Goal: Information Seeking & Learning: Learn about a topic

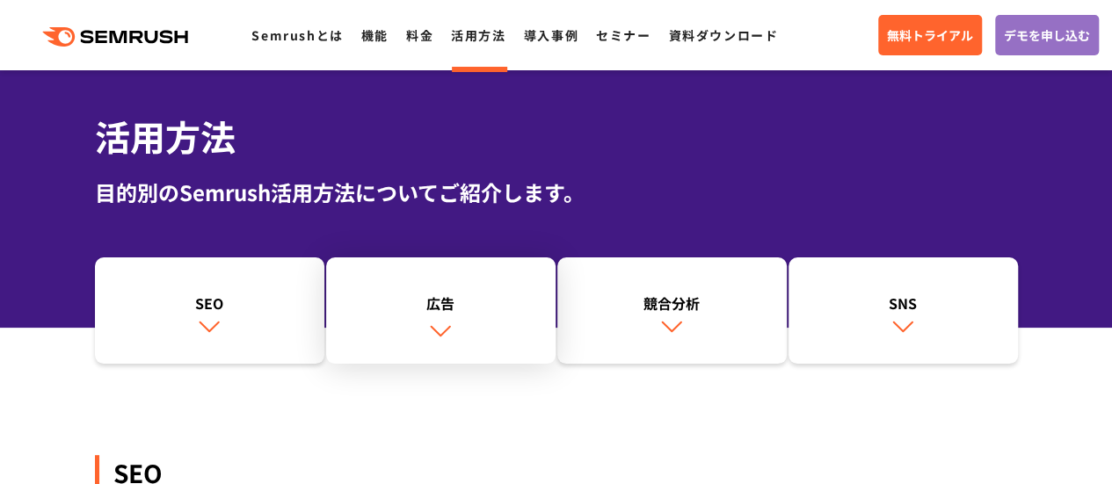
click at [469, 321] on link "広告" at bounding box center [440, 311] width 229 height 107
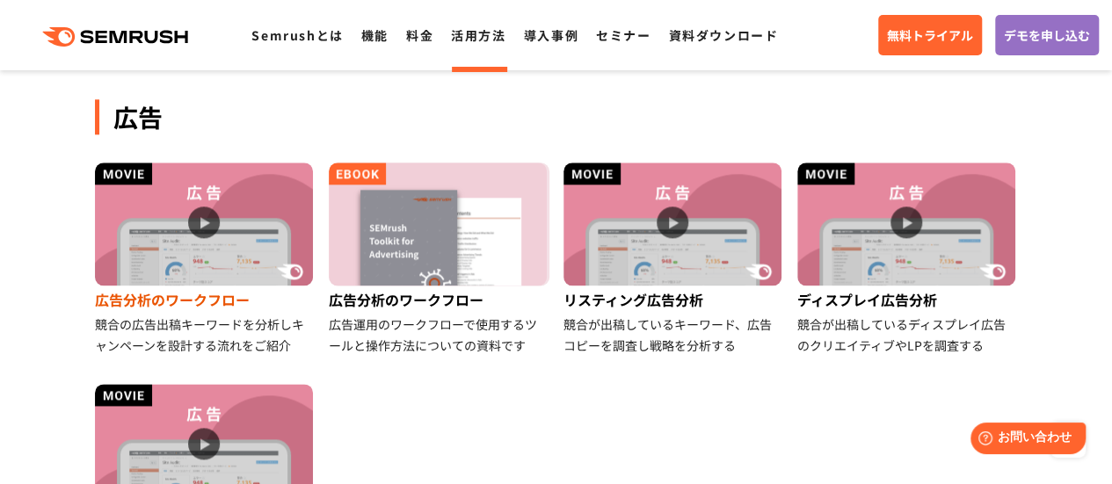
click at [229, 222] on img at bounding box center [204, 224] width 218 height 123
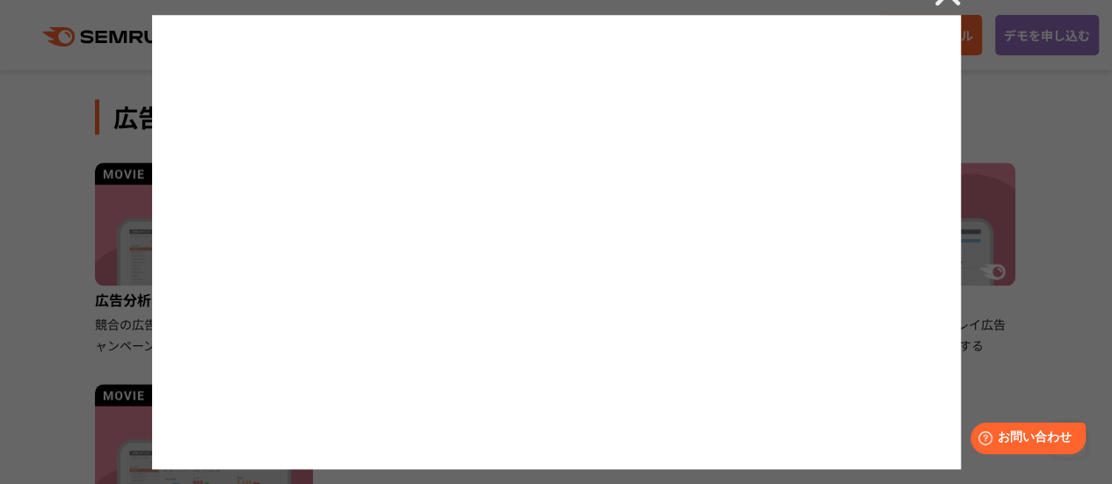
click at [931, 2] on div at bounding box center [556, 242] width 1112 height 484
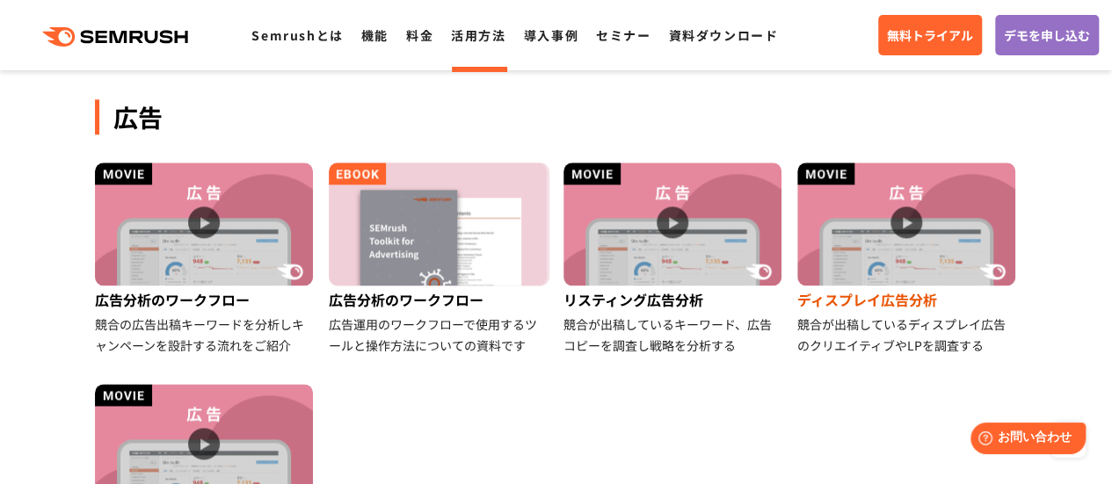
click at [915, 228] on img at bounding box center [906, 224] width 218 height 123
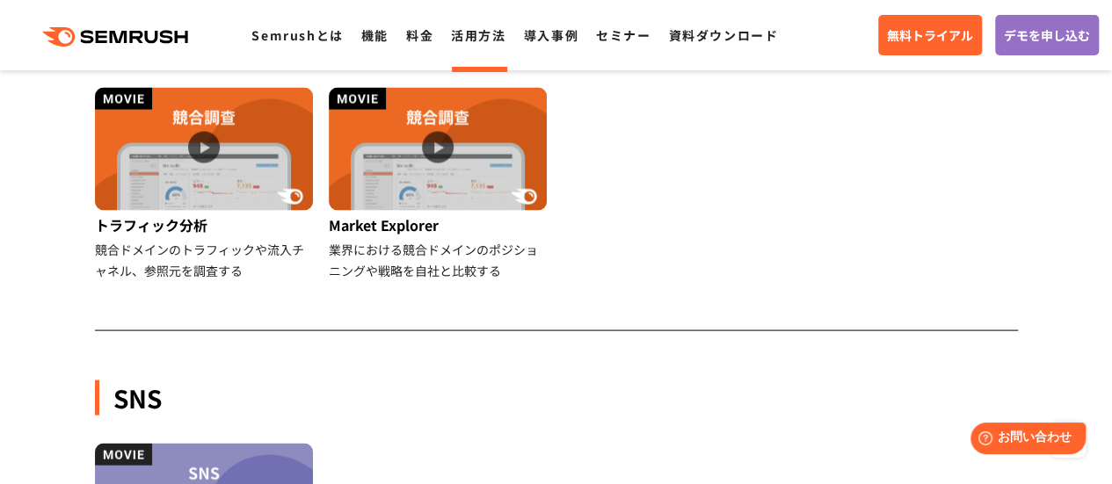
scroll to position [1457, 0]
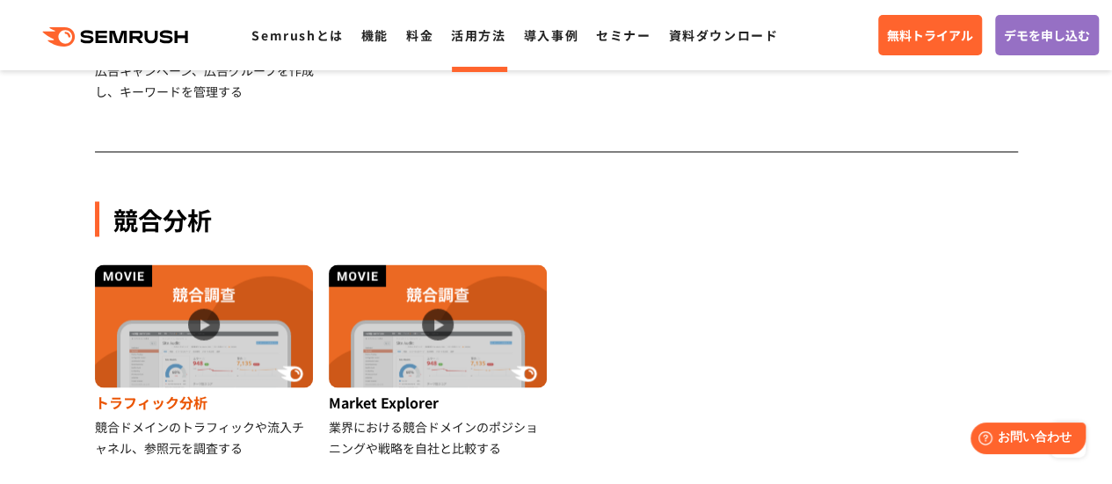
click at [200, 319] on img at bounding box center [204, 326] width 218 height 123
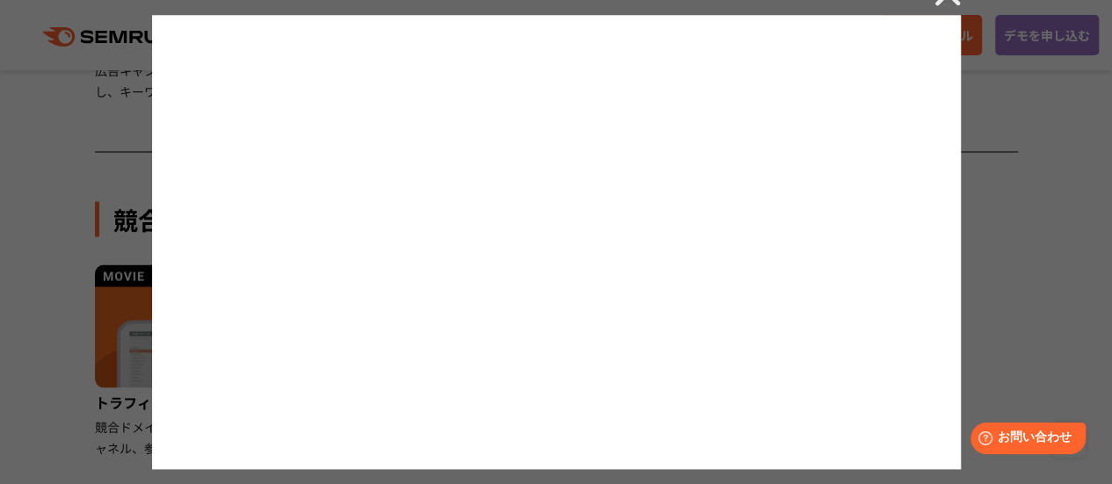
click at [11, 158] on div at bounding box center [556, 242] width 1112 height 484
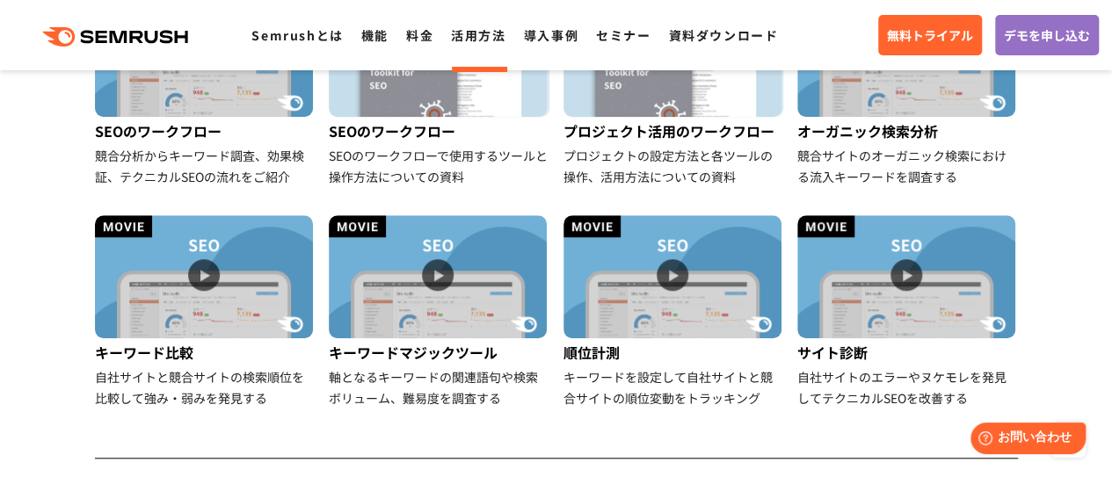
scroll to position [573, 0]
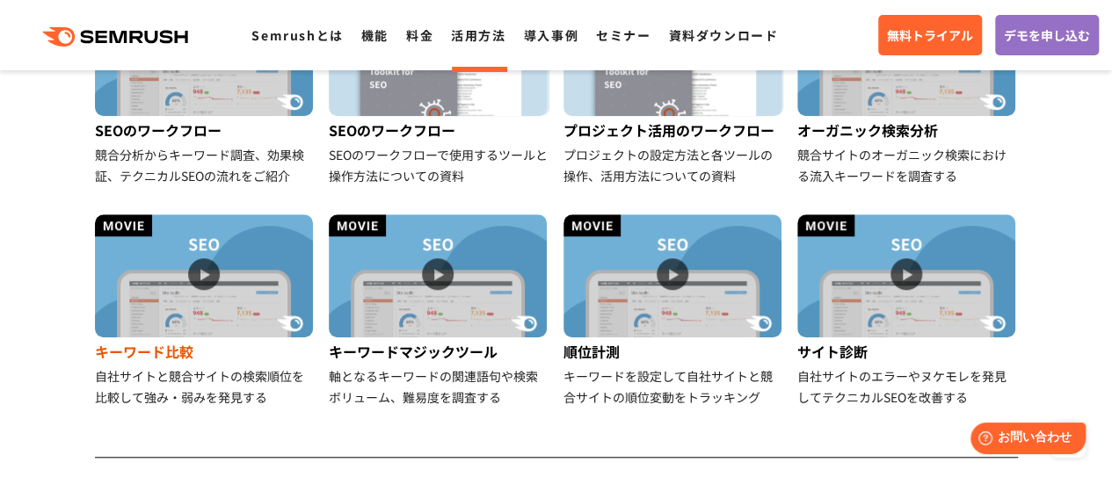
click at [194, 278] on img at bounding box center [204, 276] width 218 height 123
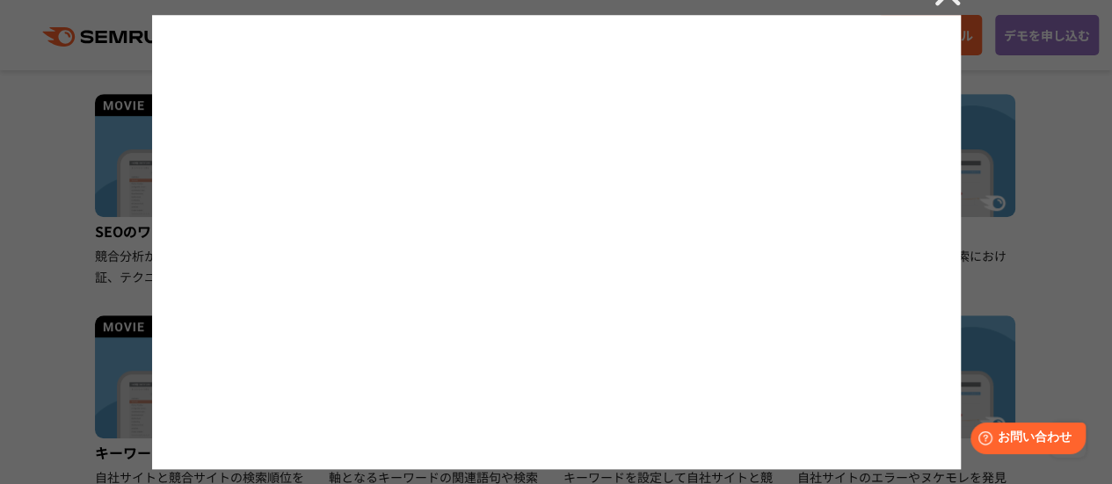
scroll to position [481, 0]
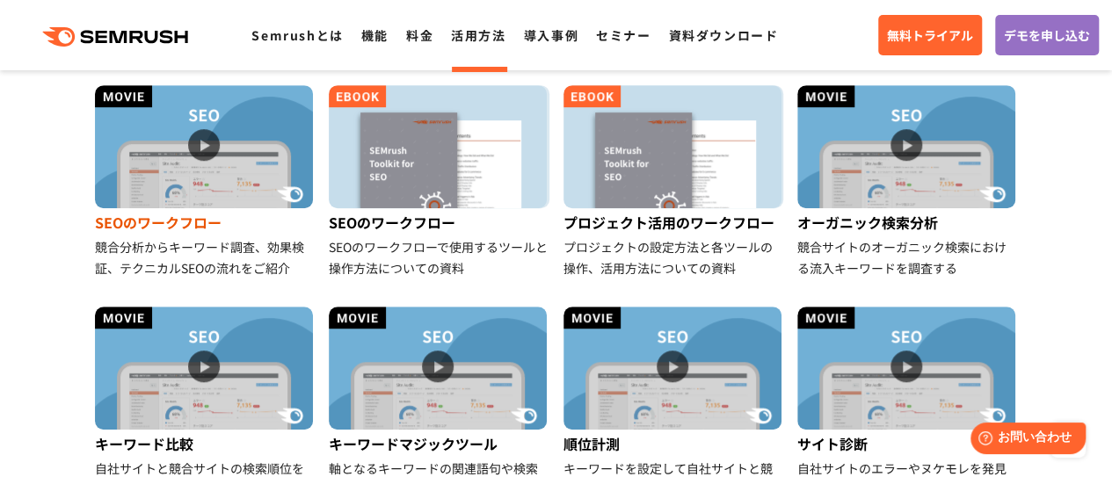
scroll to position [557, 0]
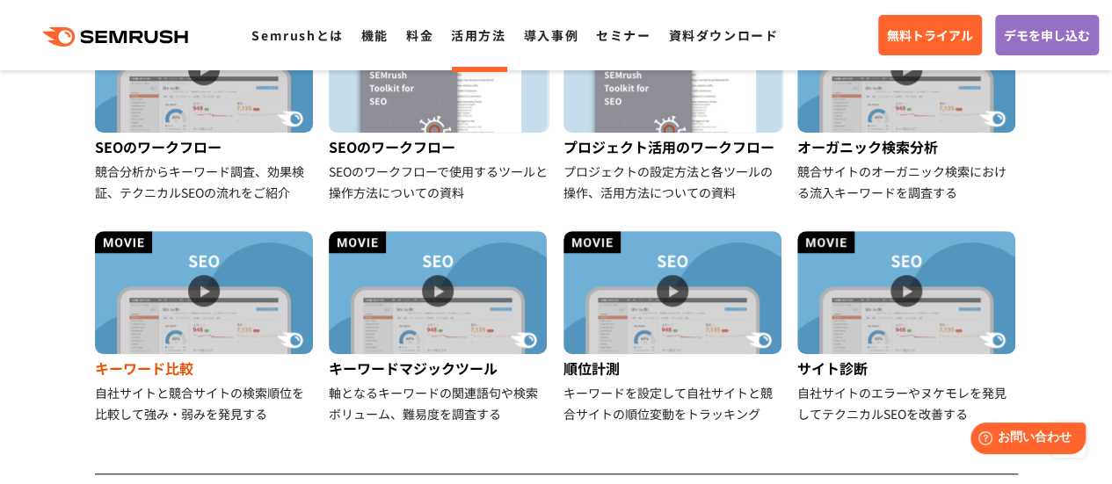
click at [227, 265] on img at bounding box center [204, 292] width 218 height 123
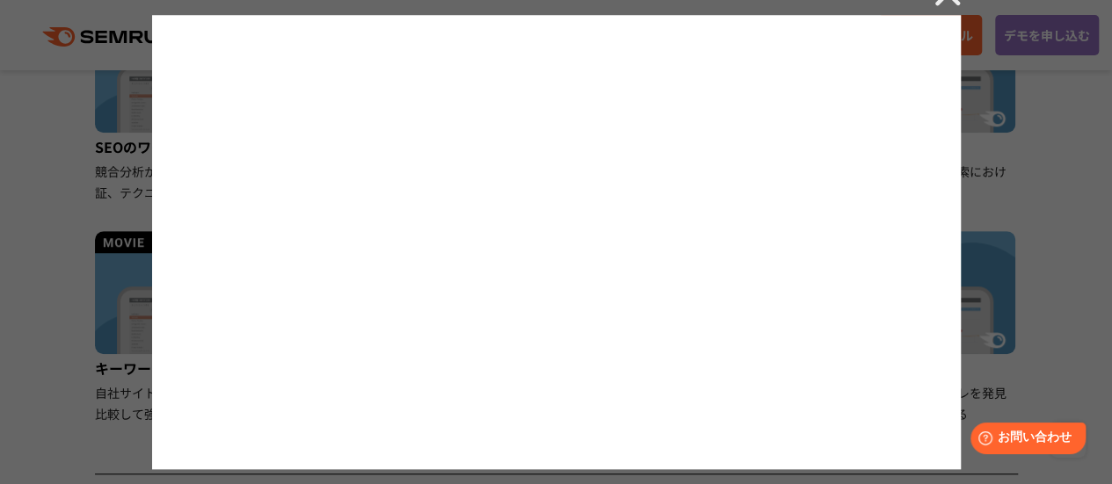
click at [60, 210] on div at bounding box center [556, 242] width 1112 height 484
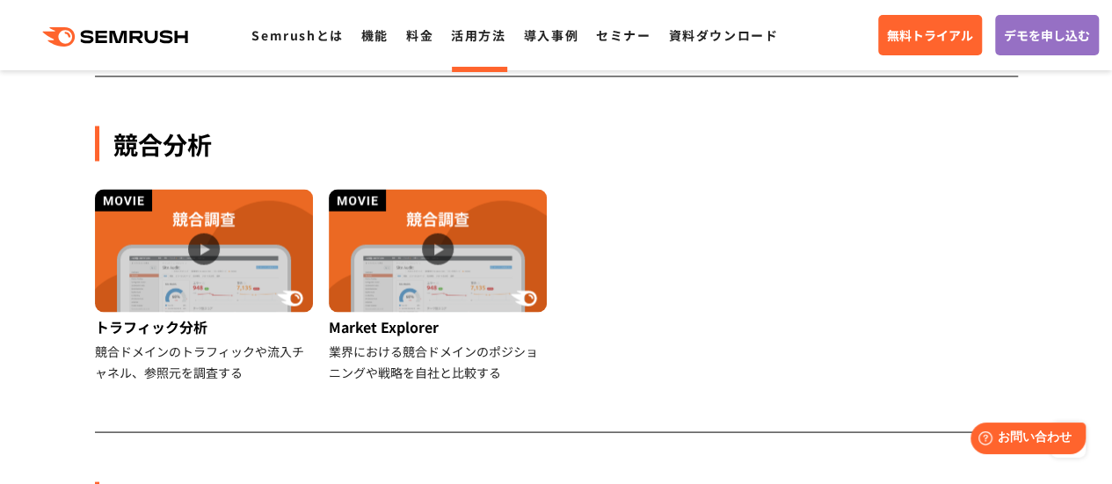
scroll to position [1589, 0]
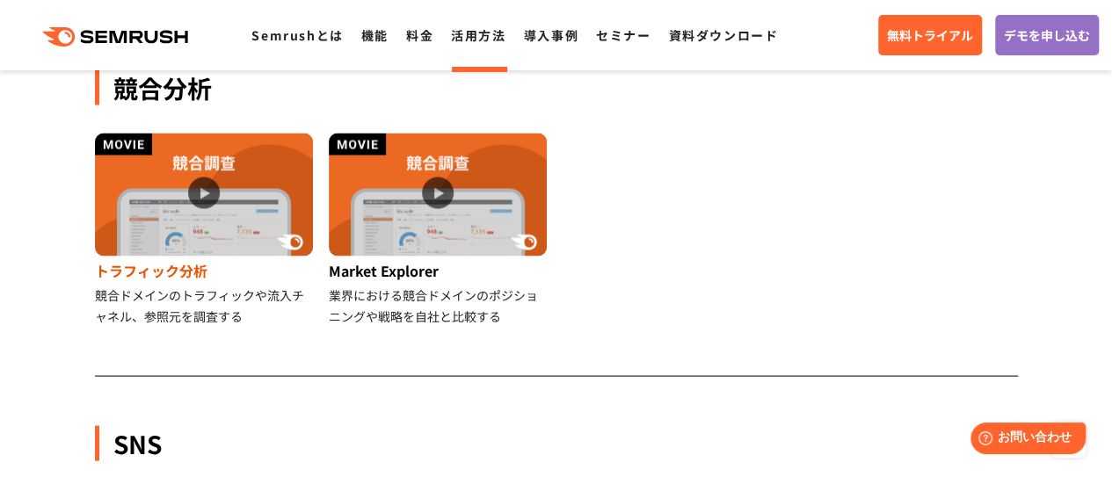
click at [187, 226] on img at bounding box center [204, 194] width 218 height 123
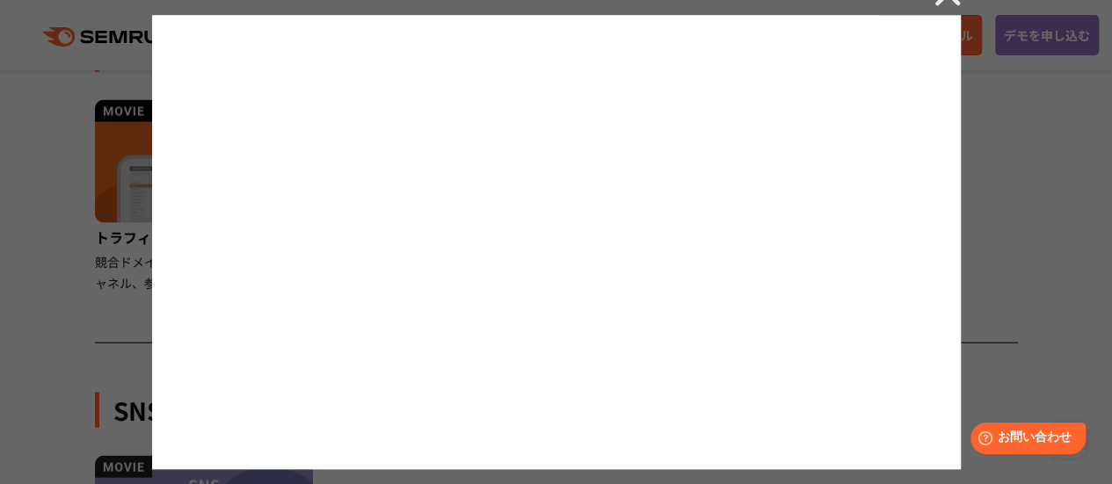
scroll to position [1612, 0]
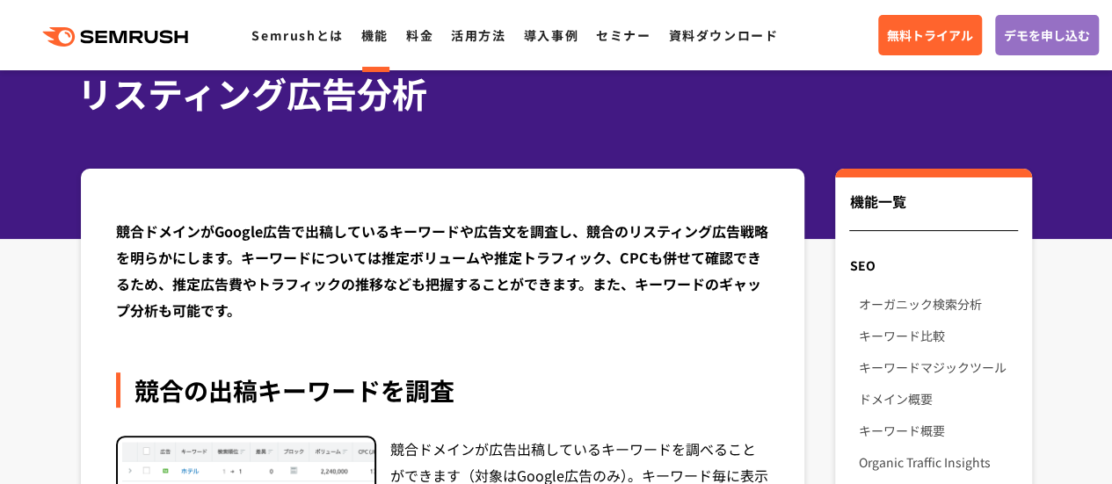
scroll to position [53, 0]
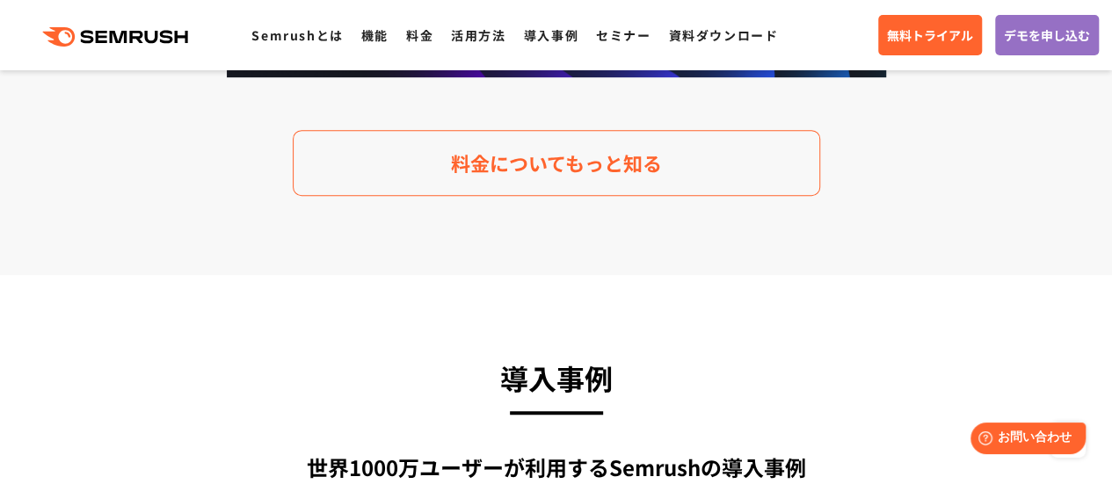
scroll to position [3576, 0]
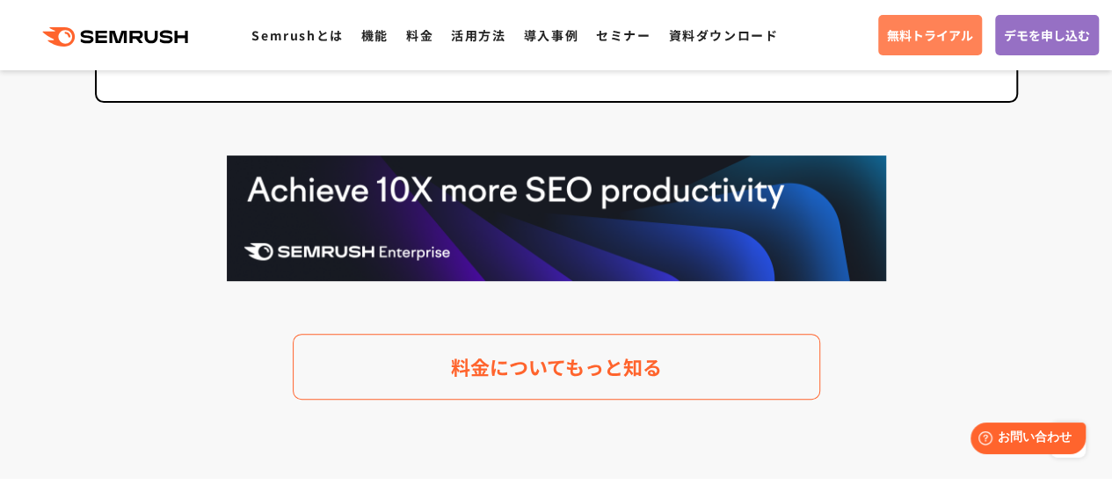
click at [930, 35] on span "無料トライアル" at bounding box center [930, 34] width 86 height 19
